Goal: Find specific page/section

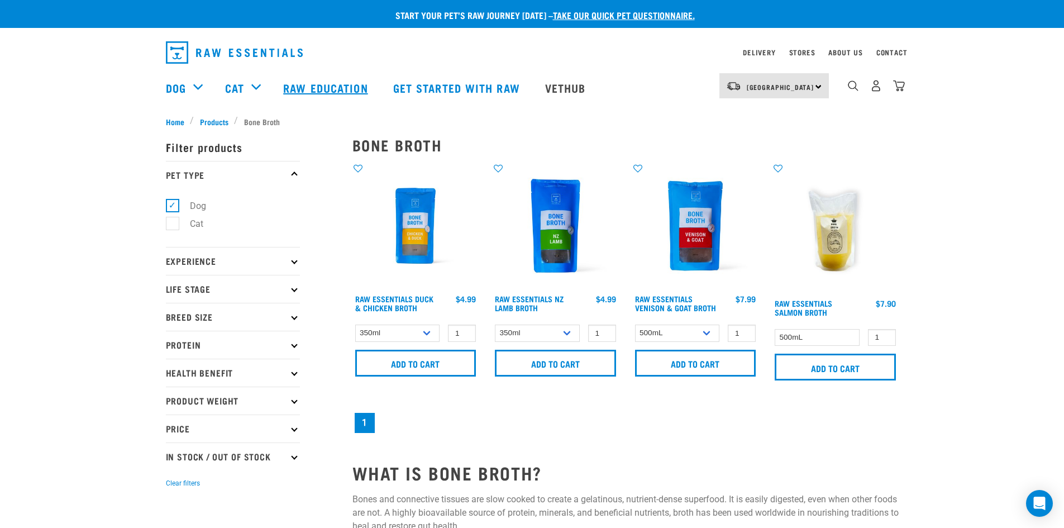
click at [302, 86] on link "Raw Education" at bounding box center [326, 87] width 109 height 45
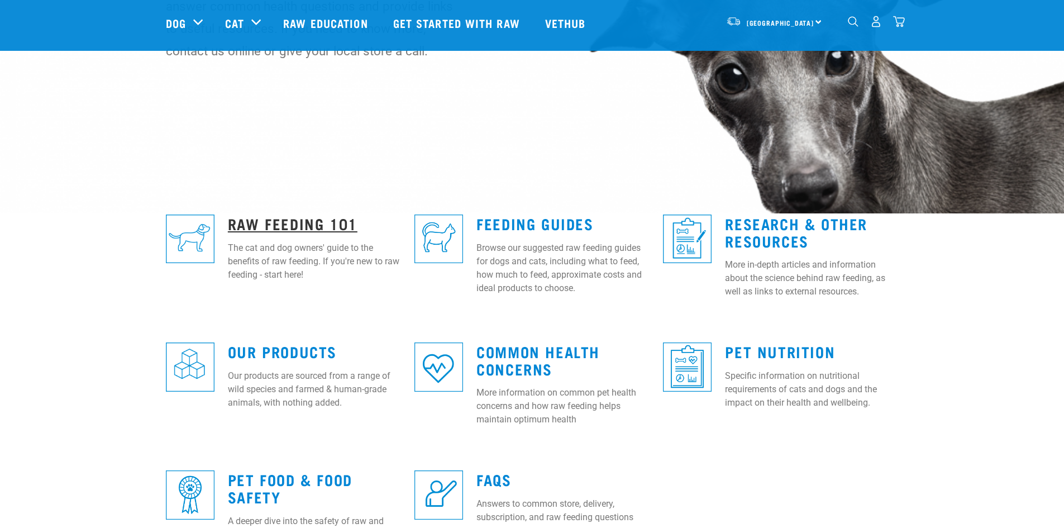
scroll to position [167, 0]
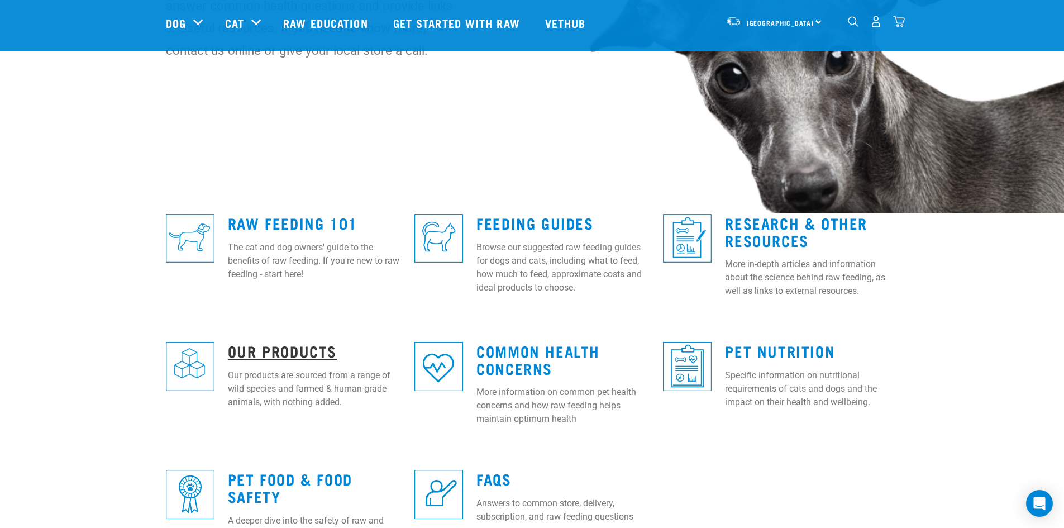
click at [253, 347] on link "Our Products" at bounding box center [282, 350] width 109 height 8
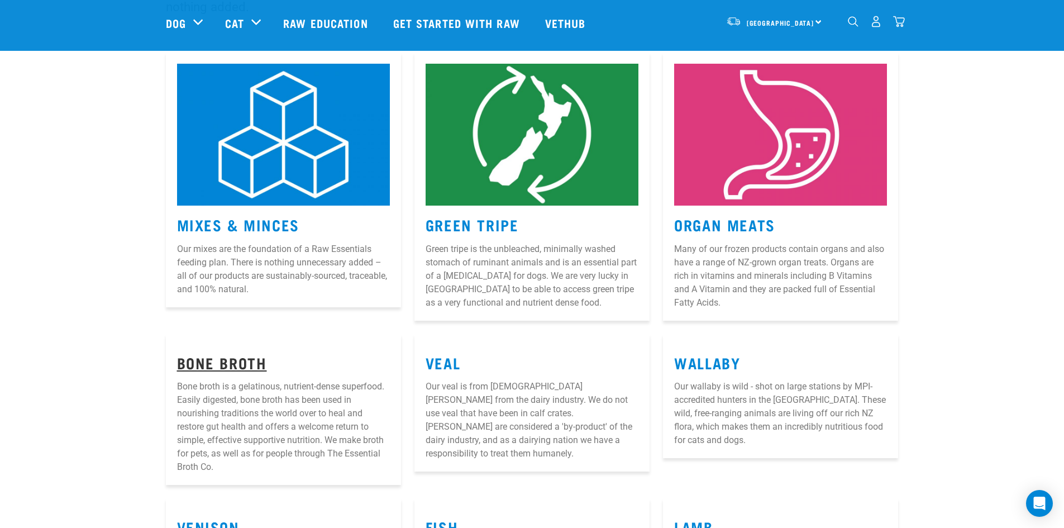
scroll to position [167, 0]
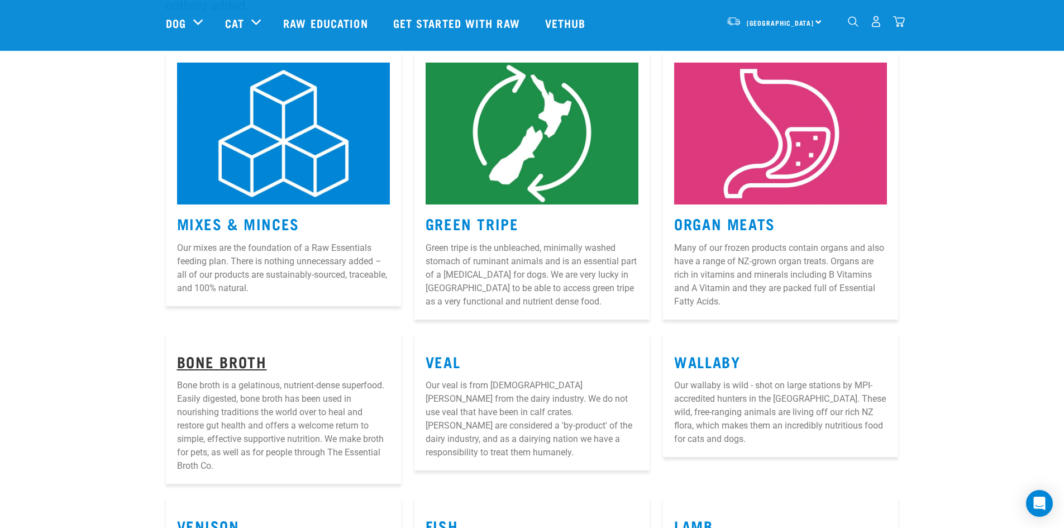
click at [223, 360] on link "Bone Broth" at bounding box center [222, 361] width 90 height 8
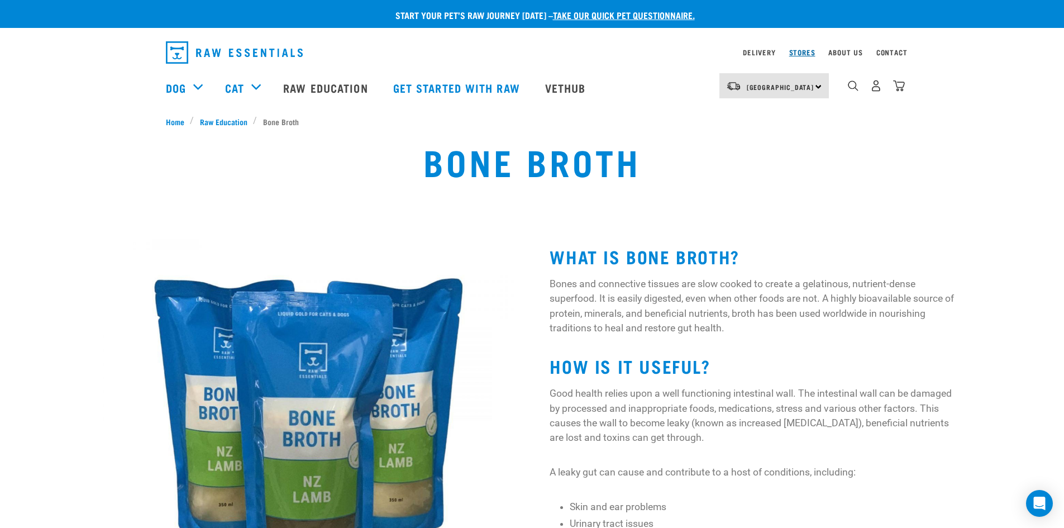
click at [797, 53] on link "Stores" at bounding box center [802, 52] width 26 height 4
click at [808, 50] on link "Stores" at bounding box center [802, 52] width 26 height 4
